Goal: Task Accomplishment & Management: Manage account settings

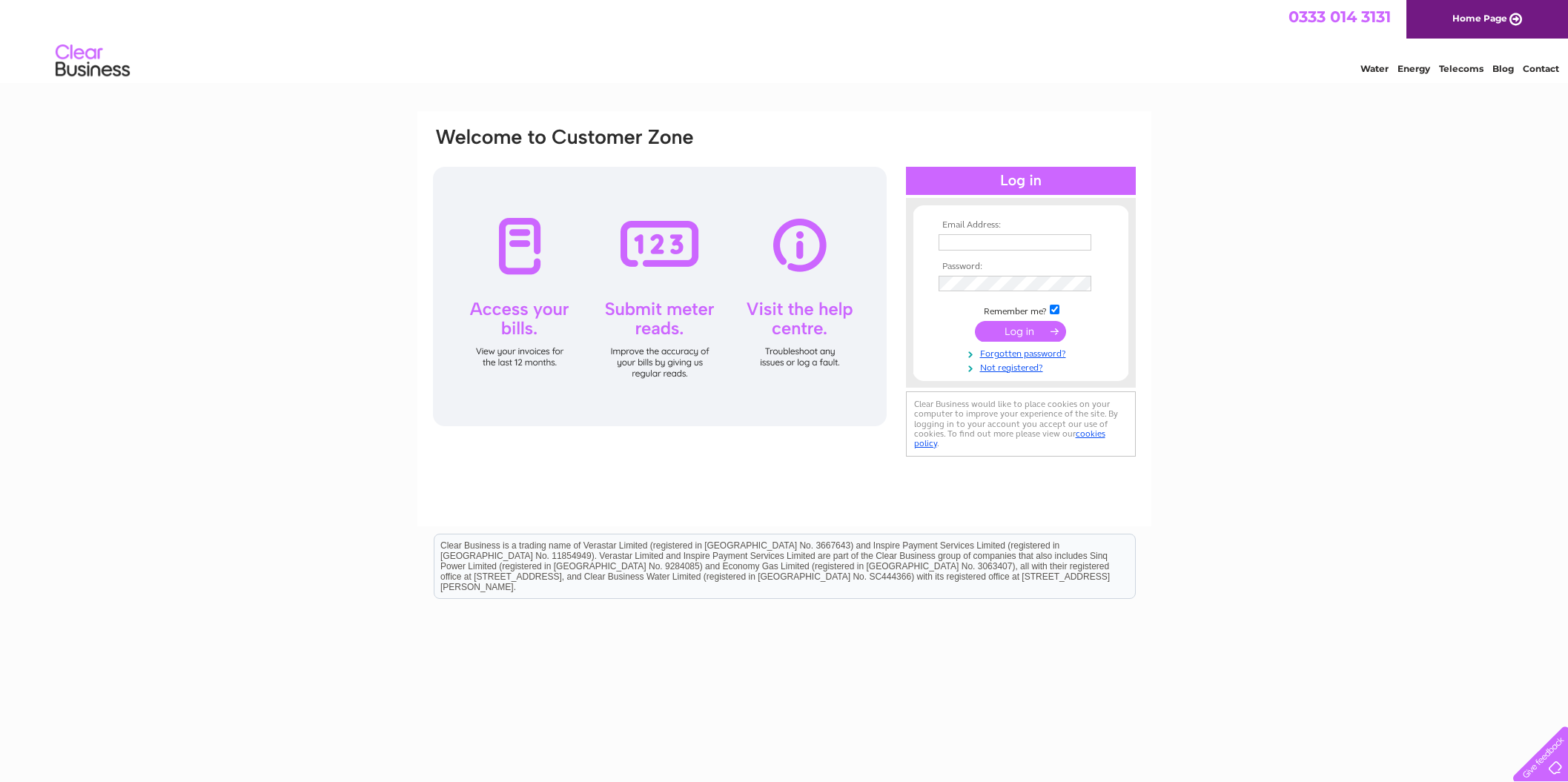
click at [982, 234] on input "text" at bounding box center [1015, 242] width 152 height 16
paste input "gurvin.khondo@atlasfm.com"
type input "gurvin.khondo@atlasfm.com"
click at [1016, 332] on input "submit" at bounding box center [1020, 331] width 92 height 21
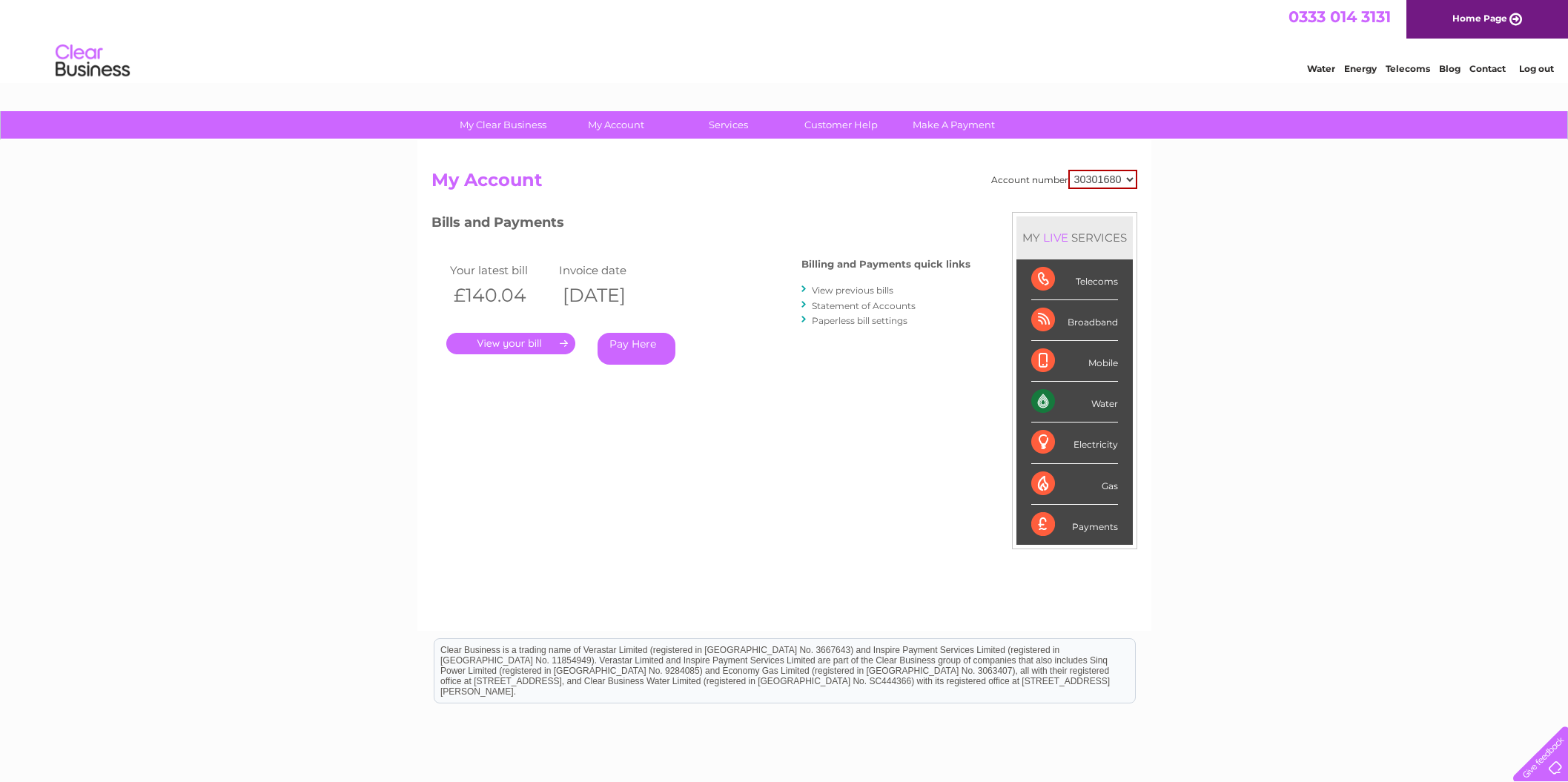
click at [504, 344] on link "." at bounding box center [511, 344] width 129 height 22
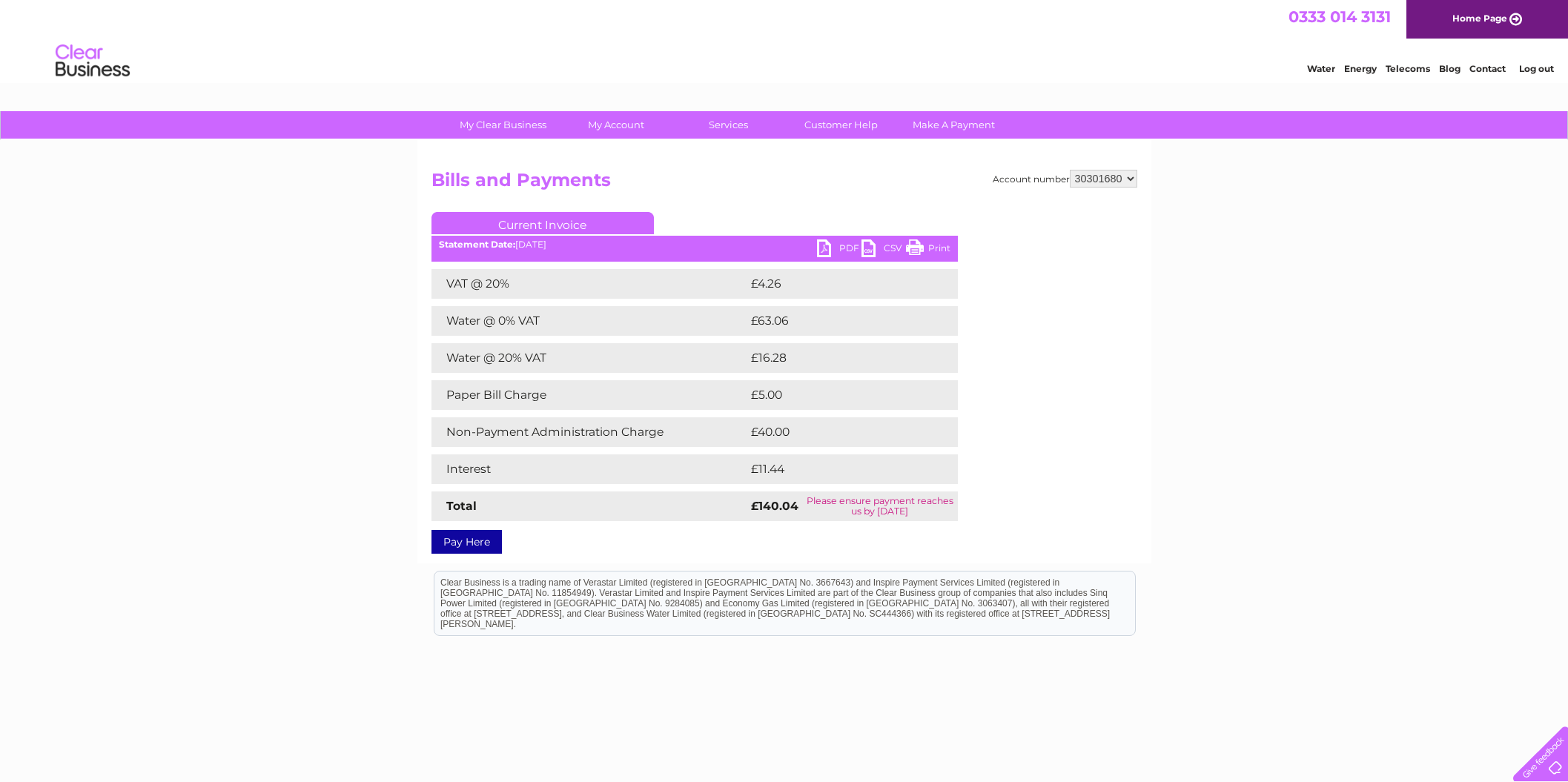
click at [825, 246] on link "PDF" at bounding box center [839, 250] width 45 height 22
click at [1109, 178] on select "30301680" at bounding box center [1103, 179] width 67 height 18
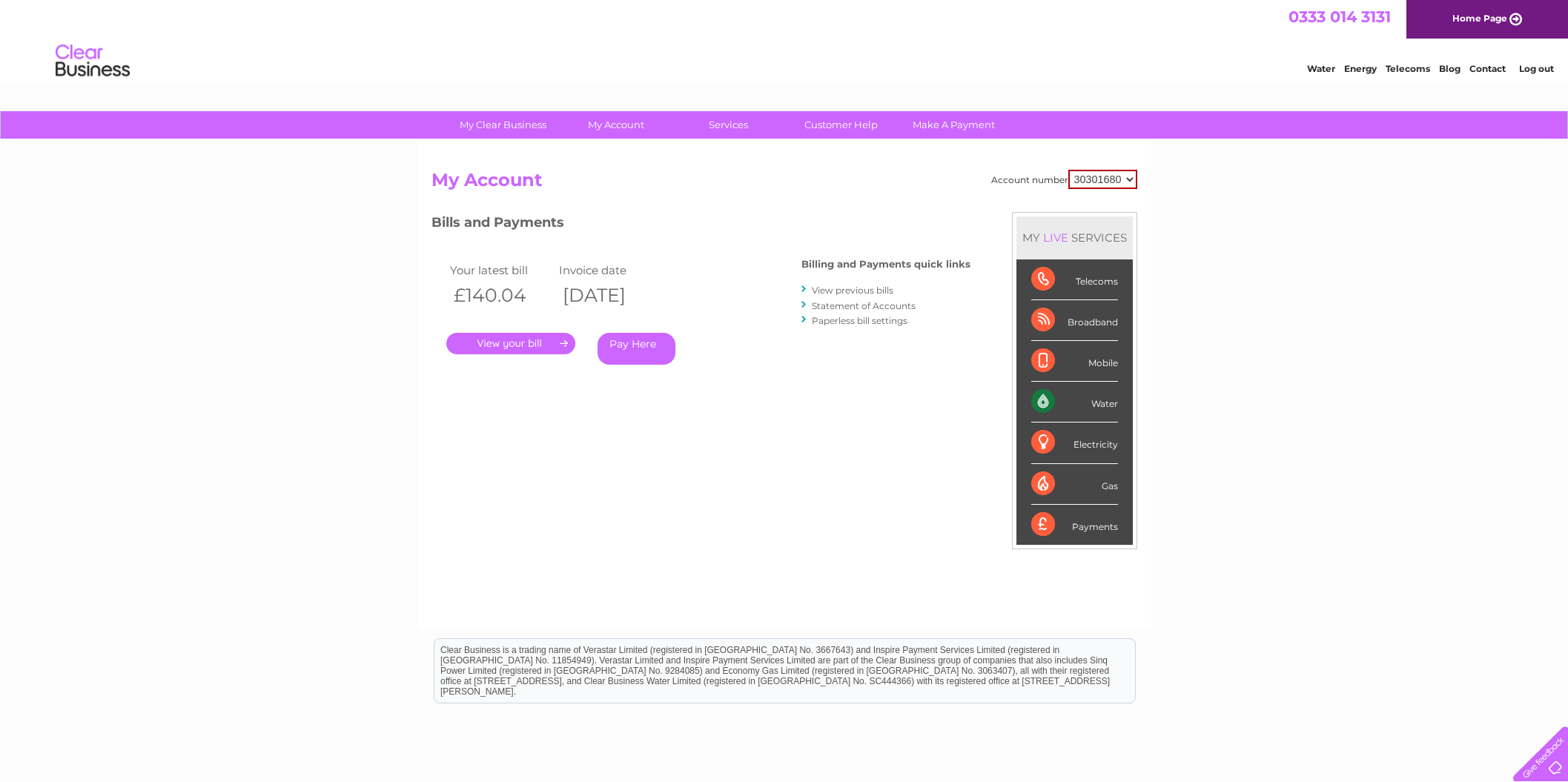
click at [1135, 172] on select "30301680" at bounding box center [1103, 180] width 69 height 19
click at [1127, 179] on select "30301680" at bounding box center [1103, 180] width 69 height 19
